Goal: Find specific page/section: Find specific page/section

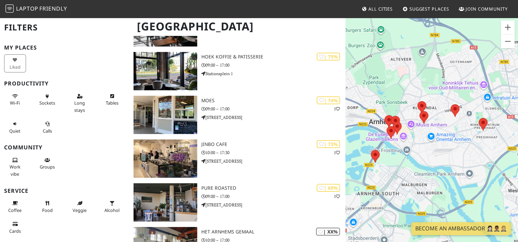
scroll to position [34, 0]
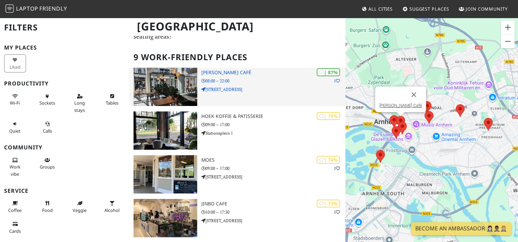
click at [231, 70] on h3 "[PERSON_NAME] Café" at bounding box center [273, 73] width 144 height 6
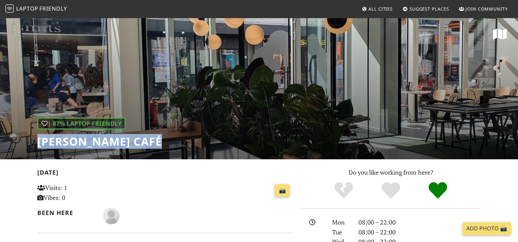
drag, startPoint x: 38, startPoint y: 140, endPoint x: 170, endPoint y: 134, distance: 132.1
click at [170, 134] on div "| 87% Laptop Friendly Douwe Egberts Café" at bounding box center [259, 88] width 518 height 142
copy h1 "[PERSON_NAME] Café"
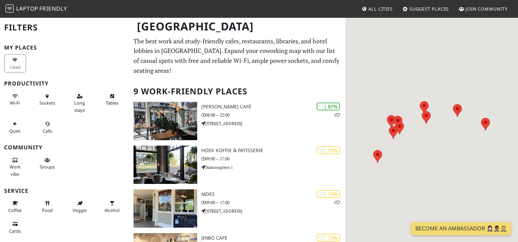
scroll to position [34, 0]
